Goal: Task Accomplishment & Management: Manage account settings

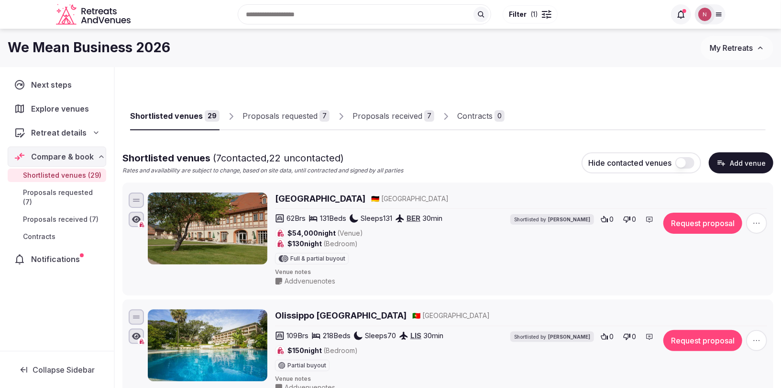
click at [371, 117] on div "Proposals received" at bounding box center [388, 115] width 70 height 11
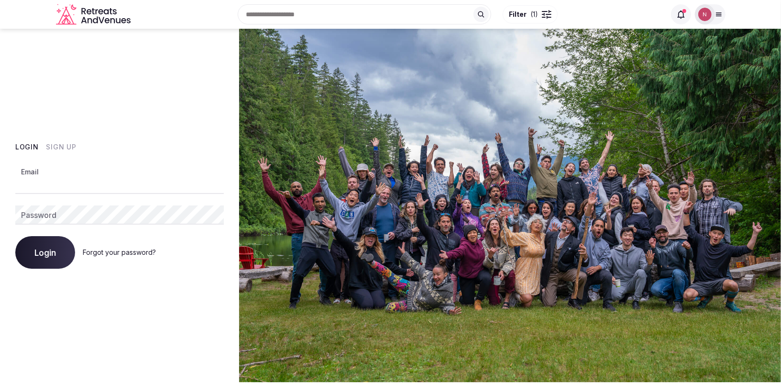
click at [56, 179] on input "Email" at bounding box center [119, 184] width 209 height 19
type input "**********"
click at [31, 260] on button "Login" at bounding box center [45, 252] width 60 height 33
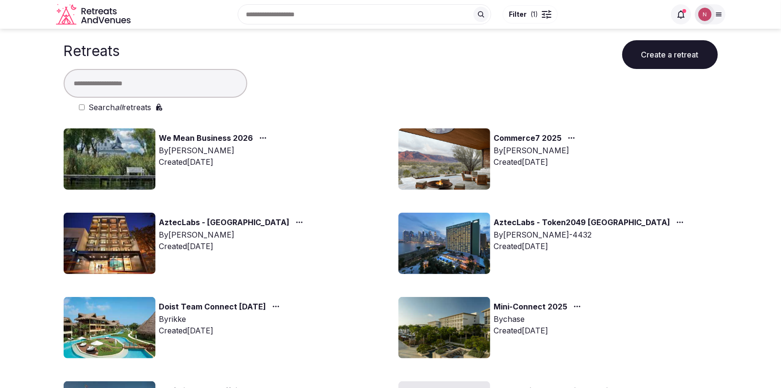
click at [119, 177] on img at bounding box center [110, 158] width 92 height 61
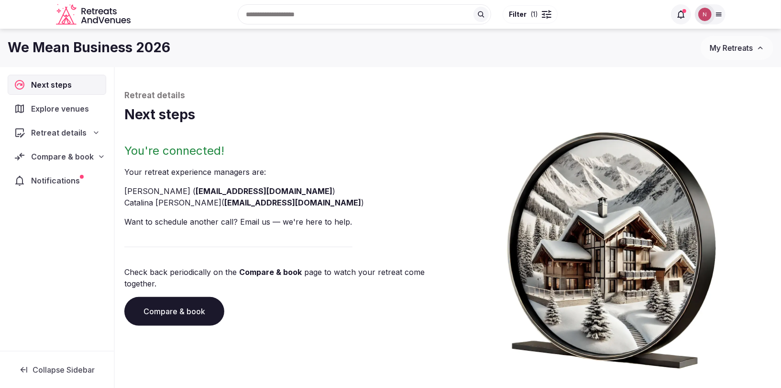
click at [76, 148] on div "Compare & book" at bounding box center [57, 156] width 99 height 20
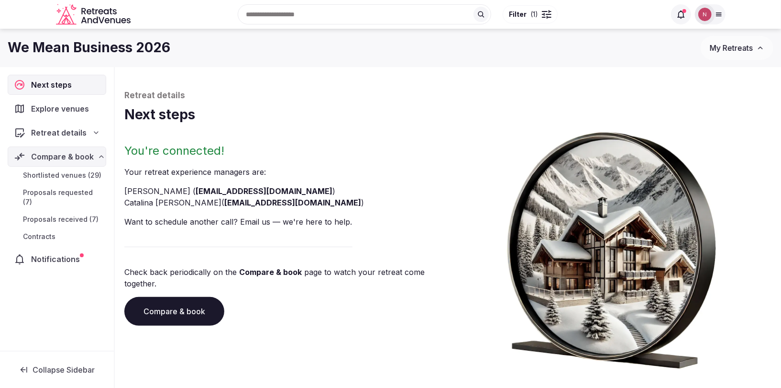
click at [61, 214] on span "Proposals received (7)" at bounding box center [61, 219] width 76 height 10
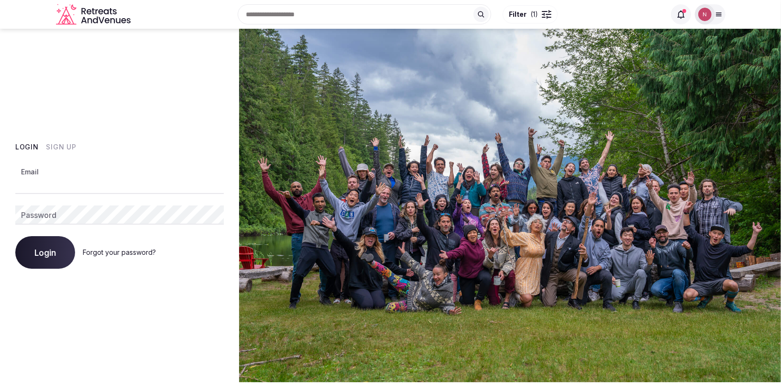
click at [81, 185] on input "Email" at bounding box center [119, 184] width 209 height 19
type input "**********"
click at [46, 253] on span "Login" at bounding box center [45, 252] width 22 height 10
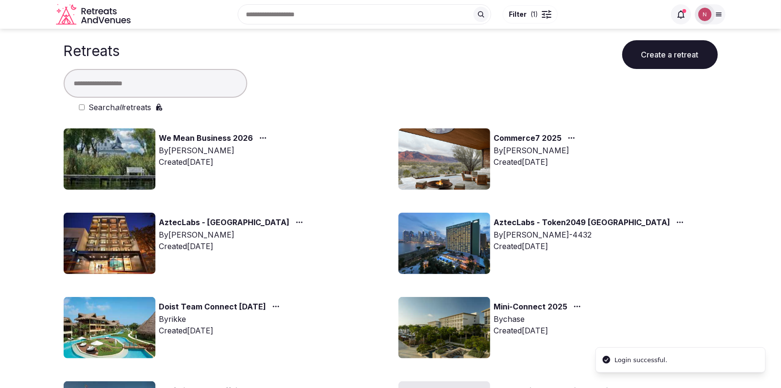
click at [114, 167] on img at bounding box center [110, 158] width 92 height 61
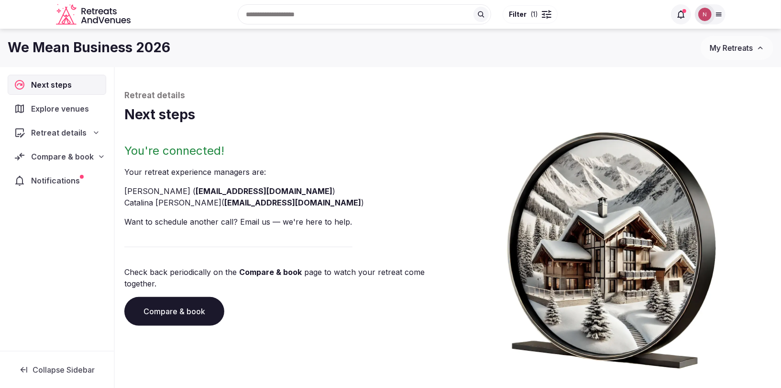
click at [43, 157] on span "Compare & book" at bounding box center [62, 156] width 63 height 11
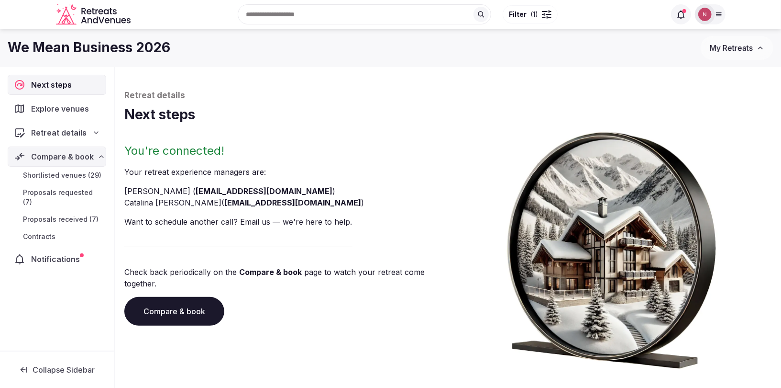
click at [45, 214] on span "Proposals received (7)" at bounding box center [61, 219] width 76 height 10
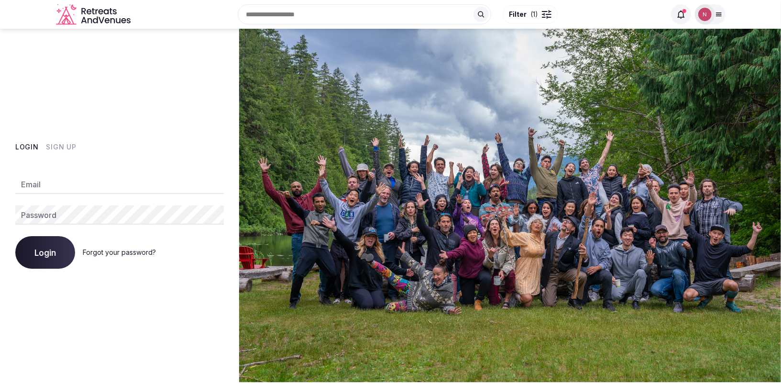
click at [709, 16] on img at bounding box center [704, 14] width 13 height 13
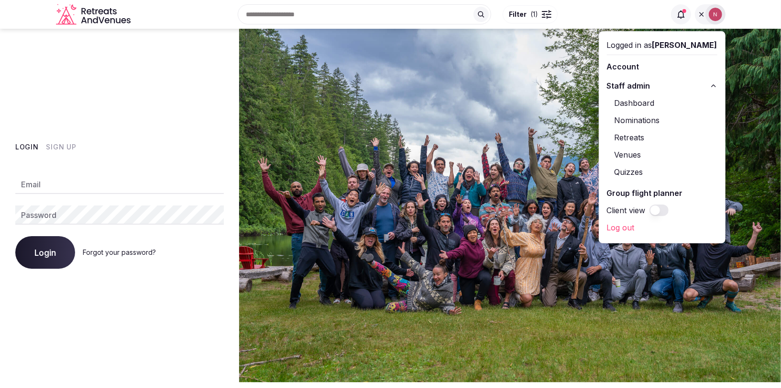
click at [640, 136] on link "Retreats" at bounding box center [662, 137] width 111 height 15
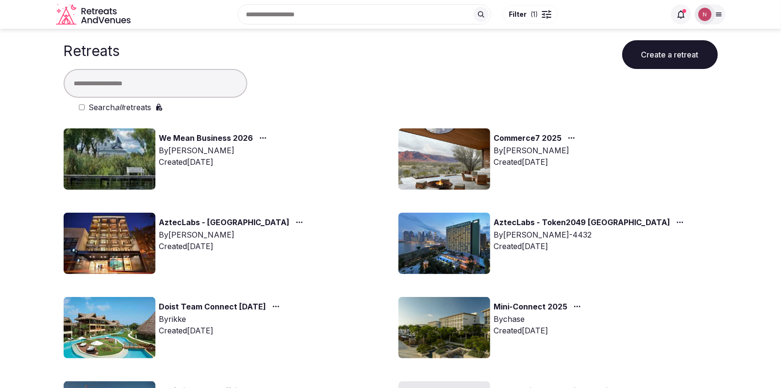
click at [126, 161] on img at bounding box center [110, 158] width 92 height 61
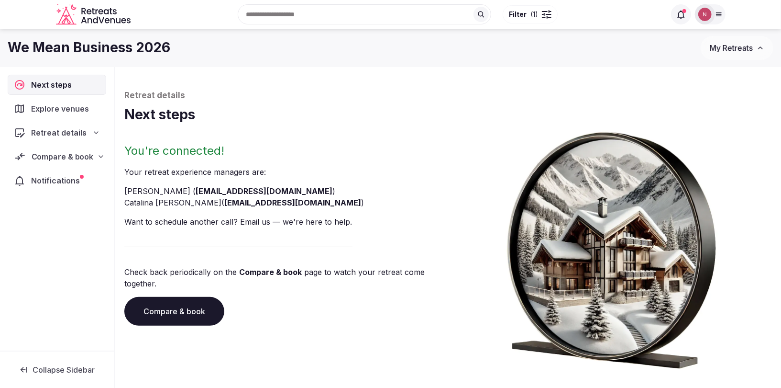
click at [57, 162] on div "Compare & book" at bounding box center [57, 156] width 98 height 20
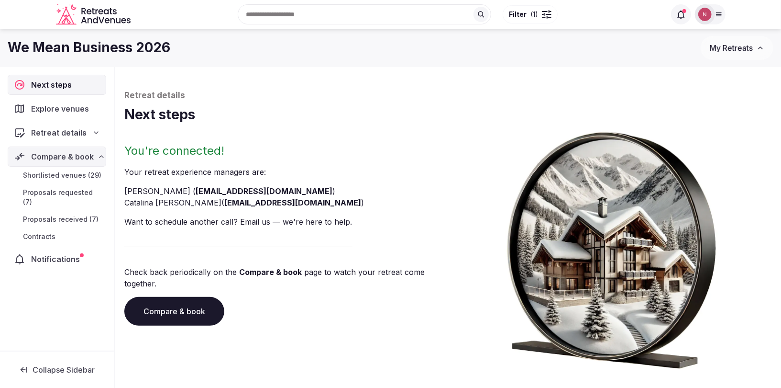
click at [36, 214] on span "Proposals received (7)" at bounding box center [61, 219] width 76 height 10
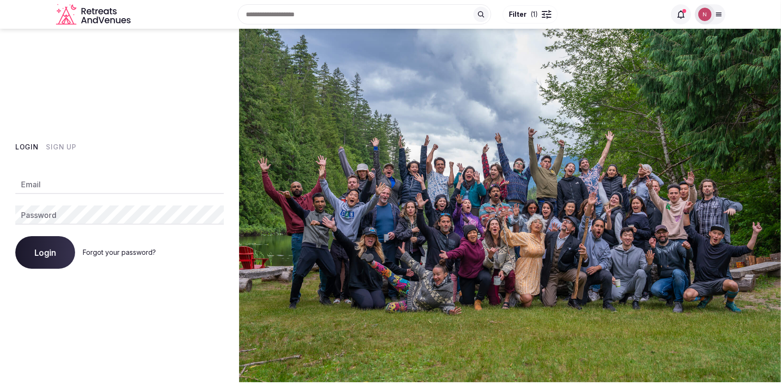
click at [707, 18] on img at bounding box center [704, 14] width 13 height 13
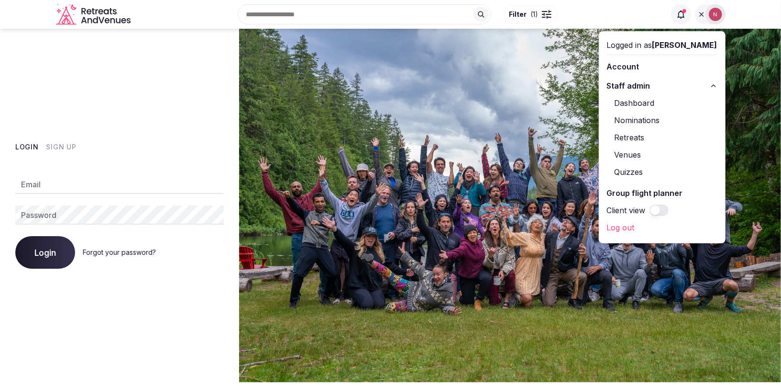
click at [657, 135] on link "Retreats" at bounding box center [662, 137] width 111 height 15
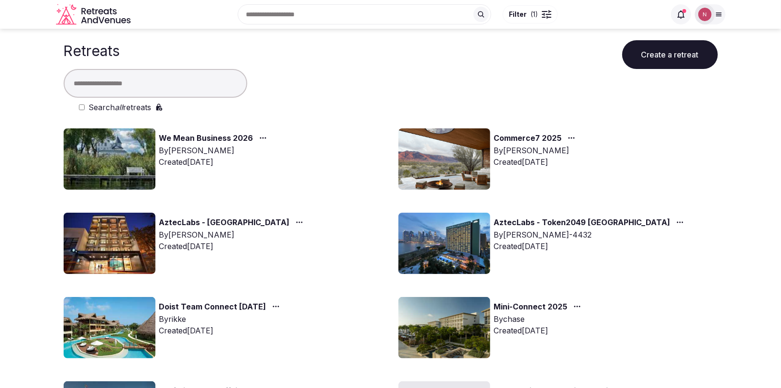
click at [110, 166] on img at bounding box center [110, 158] width 92 height 61
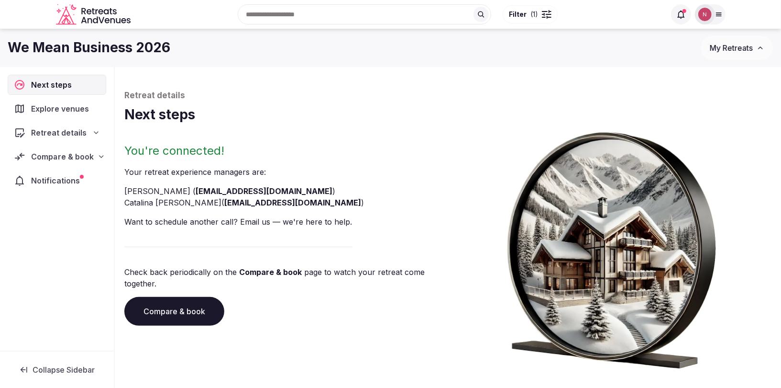
click at [52, 162] on div "Compare & book" at bounding box center [57, 156] width 99 height 20
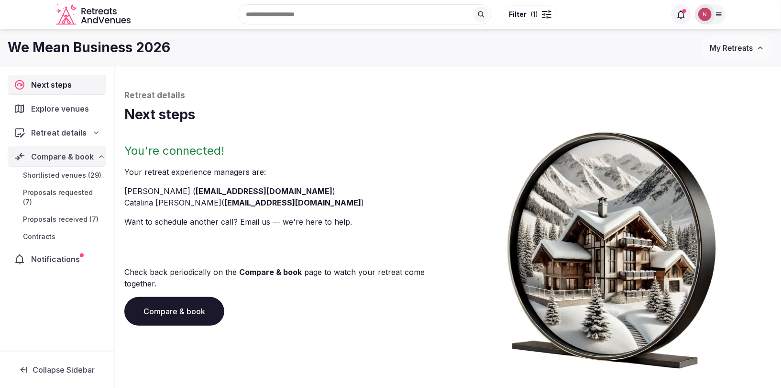
click at [47, 214] on span "Proposals received (7)" at bounding box center [61, 219] width 76 height 10
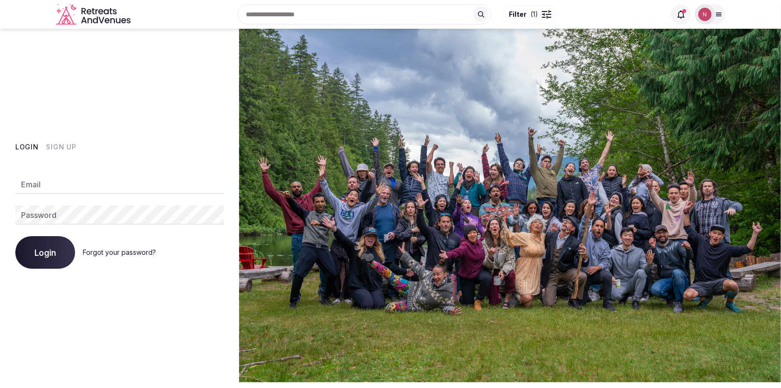
click at [82, 183] on input "Email" at bounding box center [119, 184] width 209 height 19
type input "**********"
click at [51, 255] on span "Login" at bounding box center [45, 252] width 22 height 10
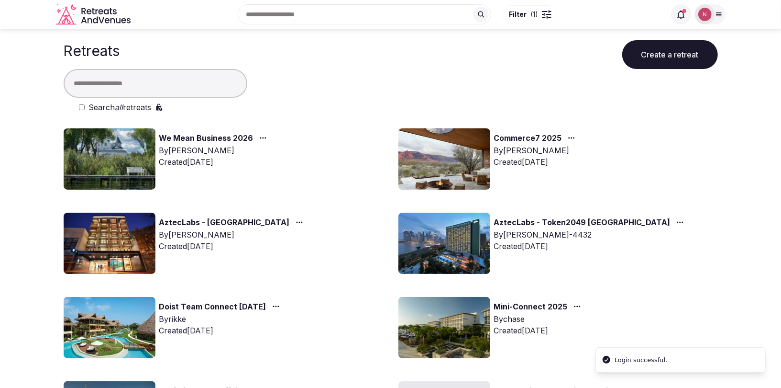
click at [99, 159] on img at bounding box center [110, 158] width 92 height 61
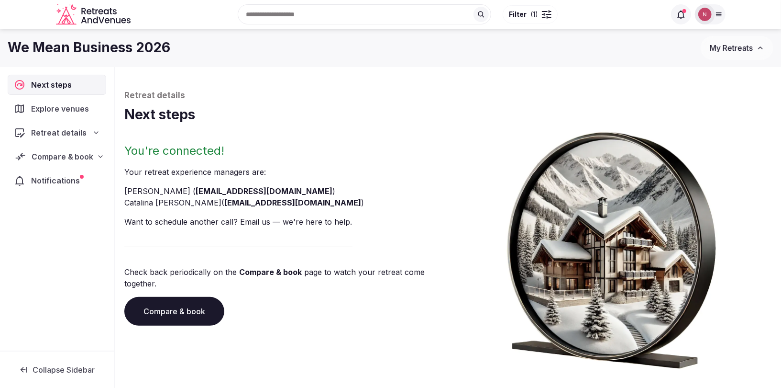
click at [84, 158] on span "Compare & book" at bounding box center [62, 156] width 61 height 11
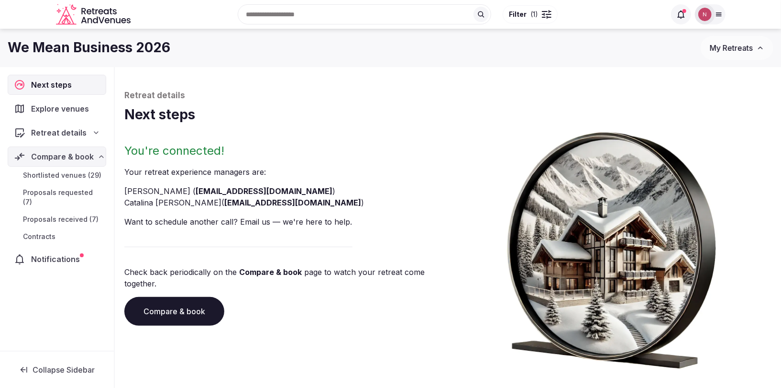
click at [67, 214] on span "Proposals received (7)" at bounding box center [61, 219] width 76 height 10
